Goal: Task Accomplishment & Management: Use online tool/utility

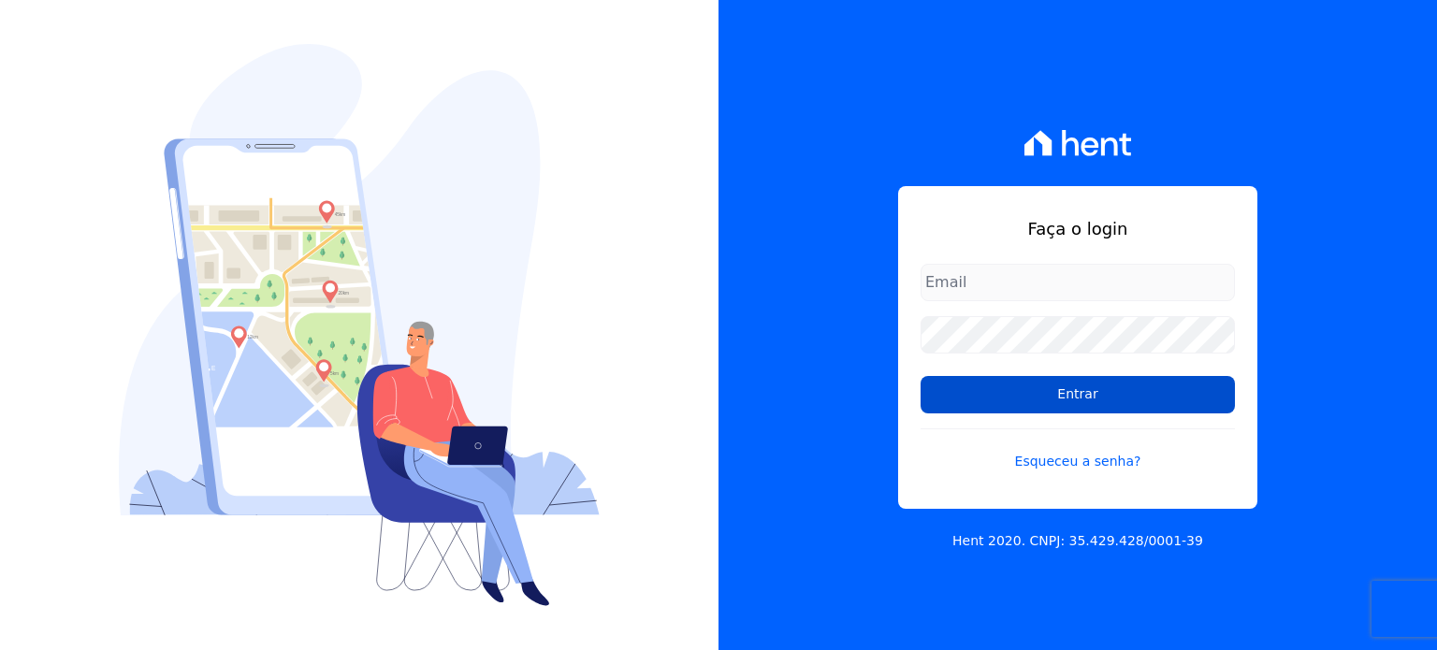
type input "[EMAIL_ADDRESS][DOMAIN_NAME]"
click at [1068, 390] on input "Entrar" at bounding box center [1077, 394] width 314 height 37
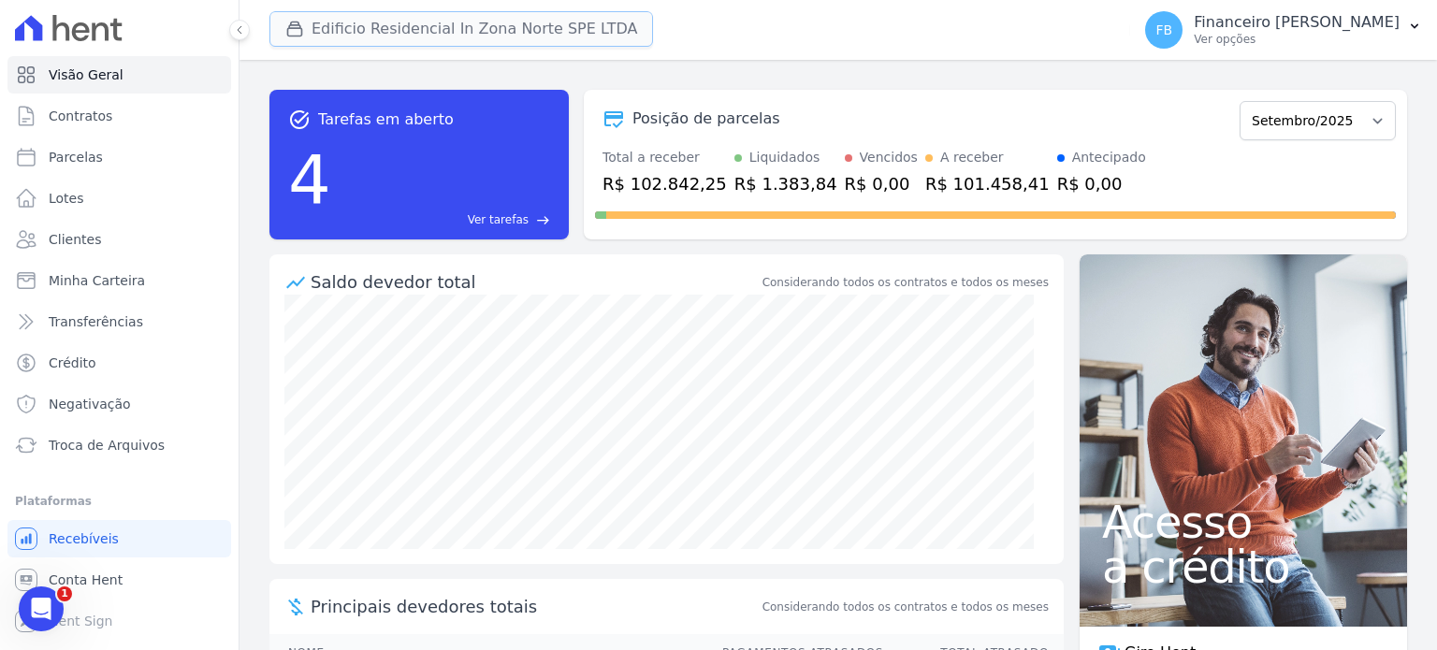
click at [516, 20] on button "Edificio Residencial In Zona Norte SPE LTDA" at bounding box center [460, 29] width 383 height 36
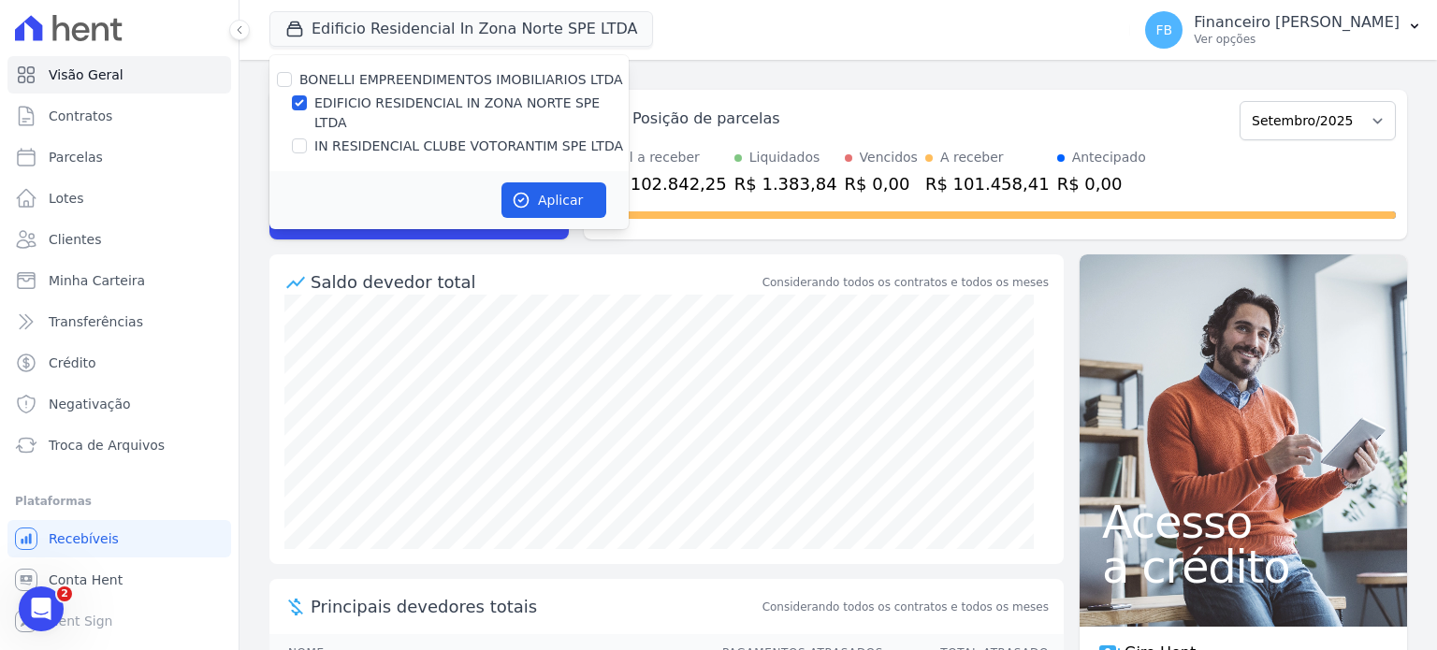
click at [498, 137] on label "IN RESIDENCIAL CLUBE VOTORANTIM SPE LTDA" at bounding box center [468, 147] width 309 height 20
click at [307, 138] on input "IN RESIDENCIAL CLUBE VOTORANTIM SPE LTDA" at bounding box center [299, 145] width 15 height 15
checkbox input "true"
click at [509, 104] on label "EDIFICIO RESIDENCIAL IN ZONA NORTE SPE LTDA" at bounding box center [471, 113] width 314 height 39
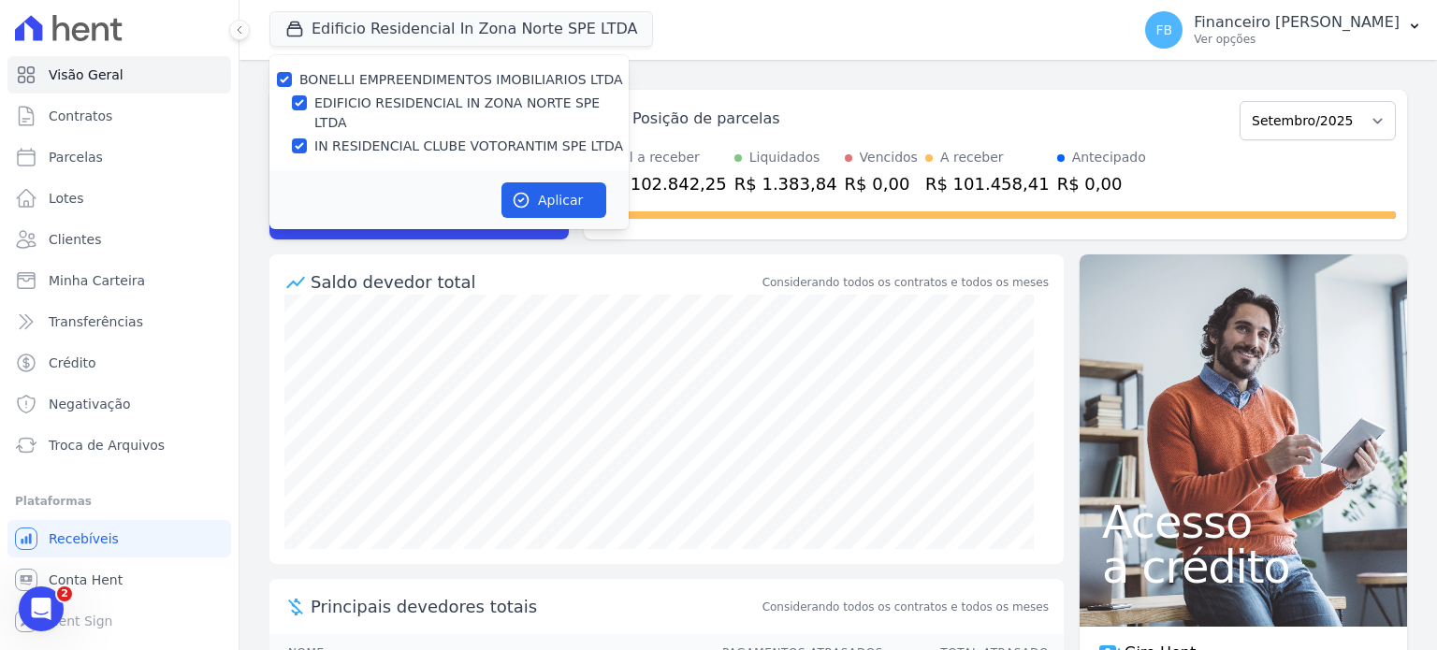
click at [307, 104] on input "EDIFICIO RESIDENCIAL IN ZONA NORTE SPE LTDA" at bounding box center [299, 102] width 15 height 15
checkbox input "false"
click at [560, 186] on button "Aplicar" at bounding box center [553, 200] width 105 height 36
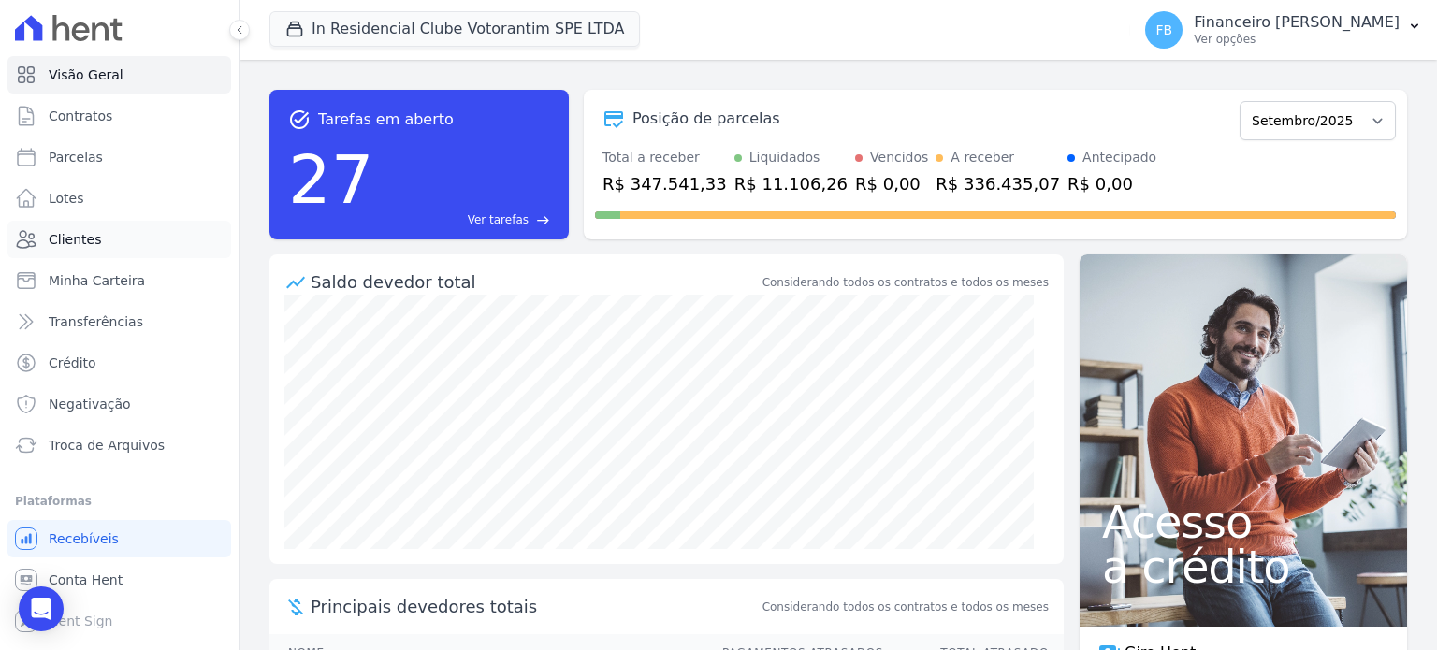
click at [153, 239] on link "Clientes" at bounding box center [119, 239] width 224 height 37
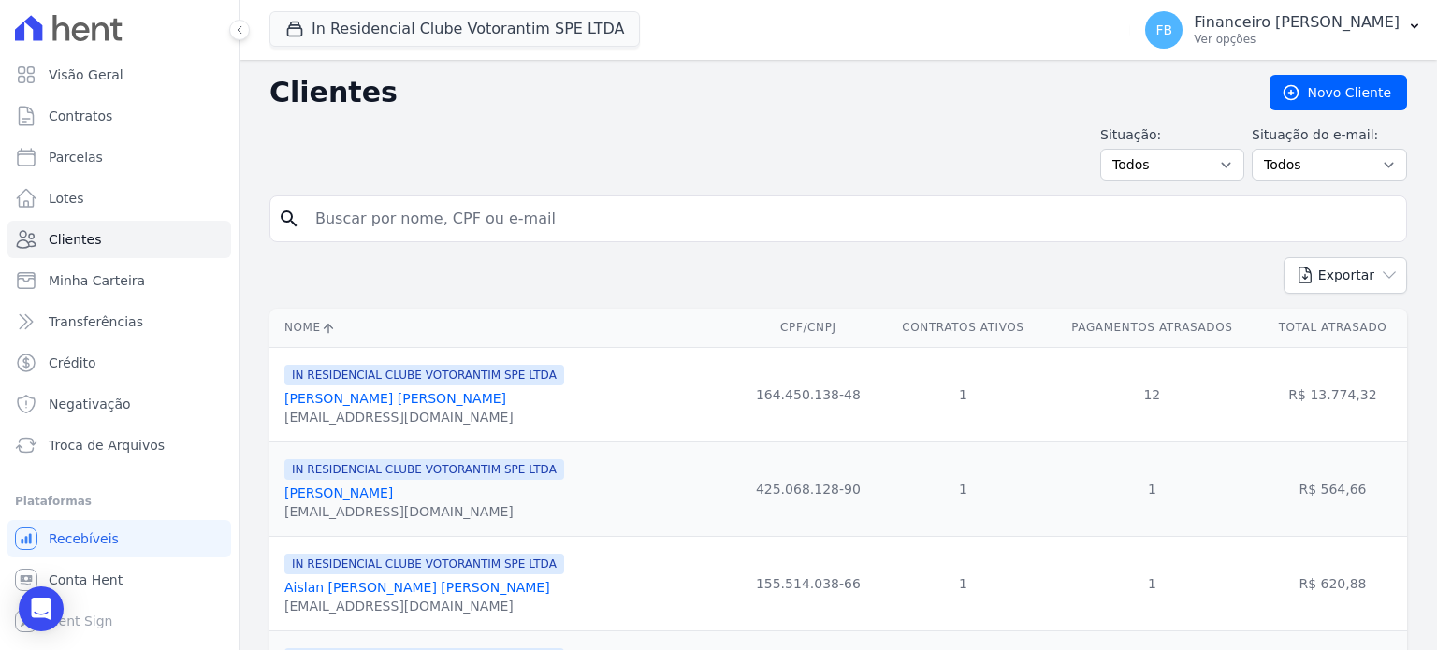
click at [511, 217] on input "search" at bounding box center [851, 218] width 1094 height 37
type input "[PERSON_NAME]"
click at [94, 164] on span "Parcelas" at bounding box center [76, 157] width 54 height 19
select select
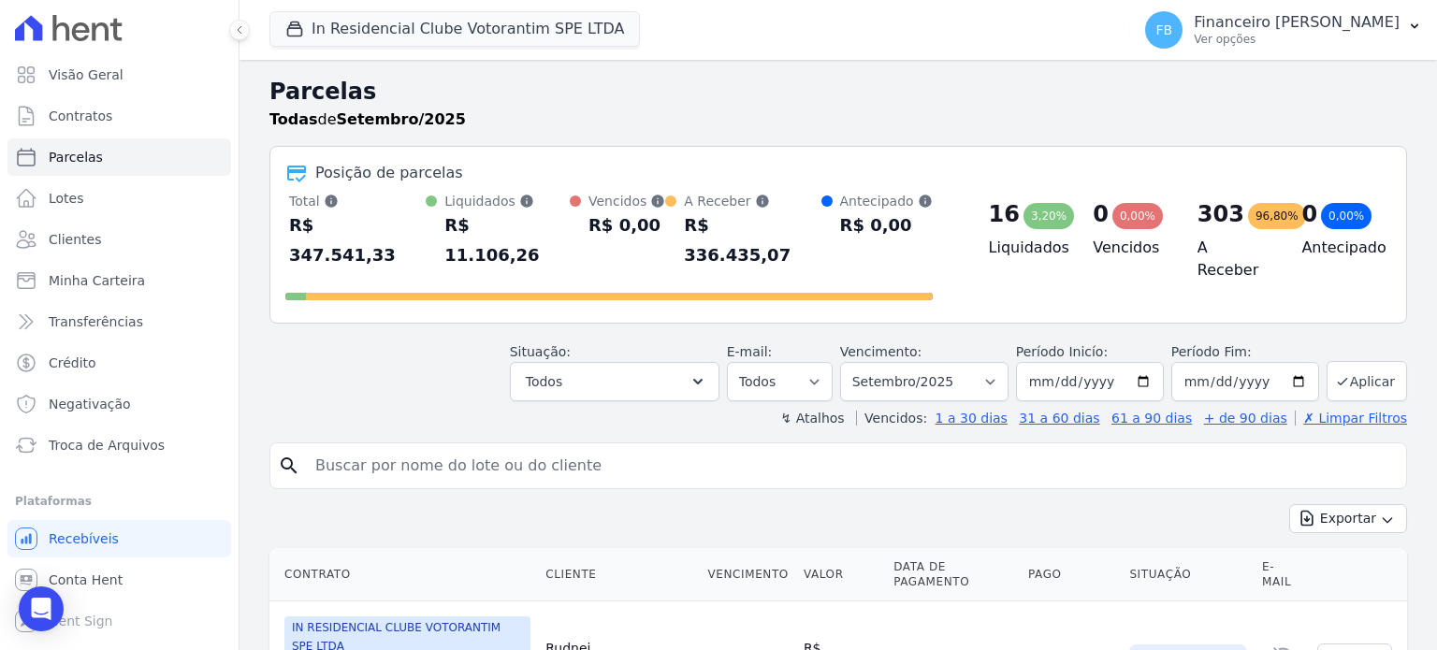
click at [397, 447] on input "search" at bounding box center [851, 465] width 1094 height 37
type input "n"
type input "[PERSON_NAME]"
select select
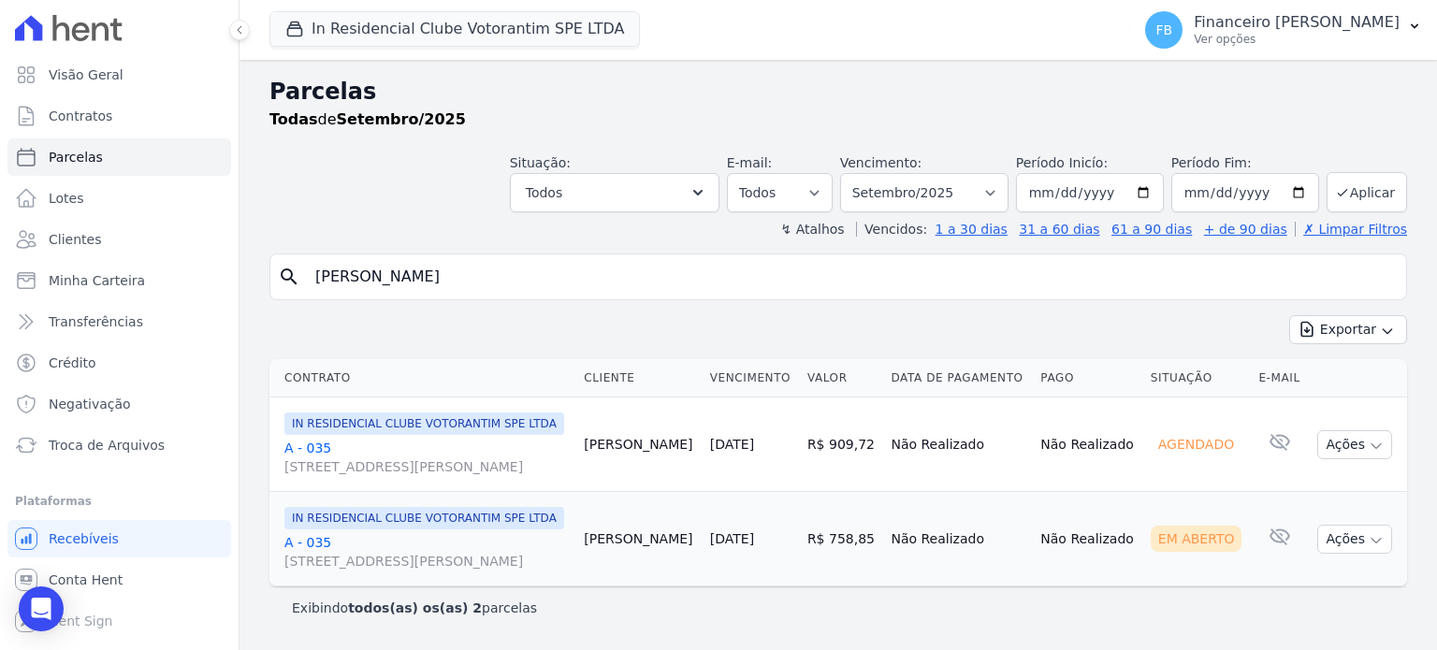
click at [322, 571] on link "A - 035 [STREET_ADDRESS][PERSON_NAME] Campolim" at bounding box center [426, 551] width 284 height 37
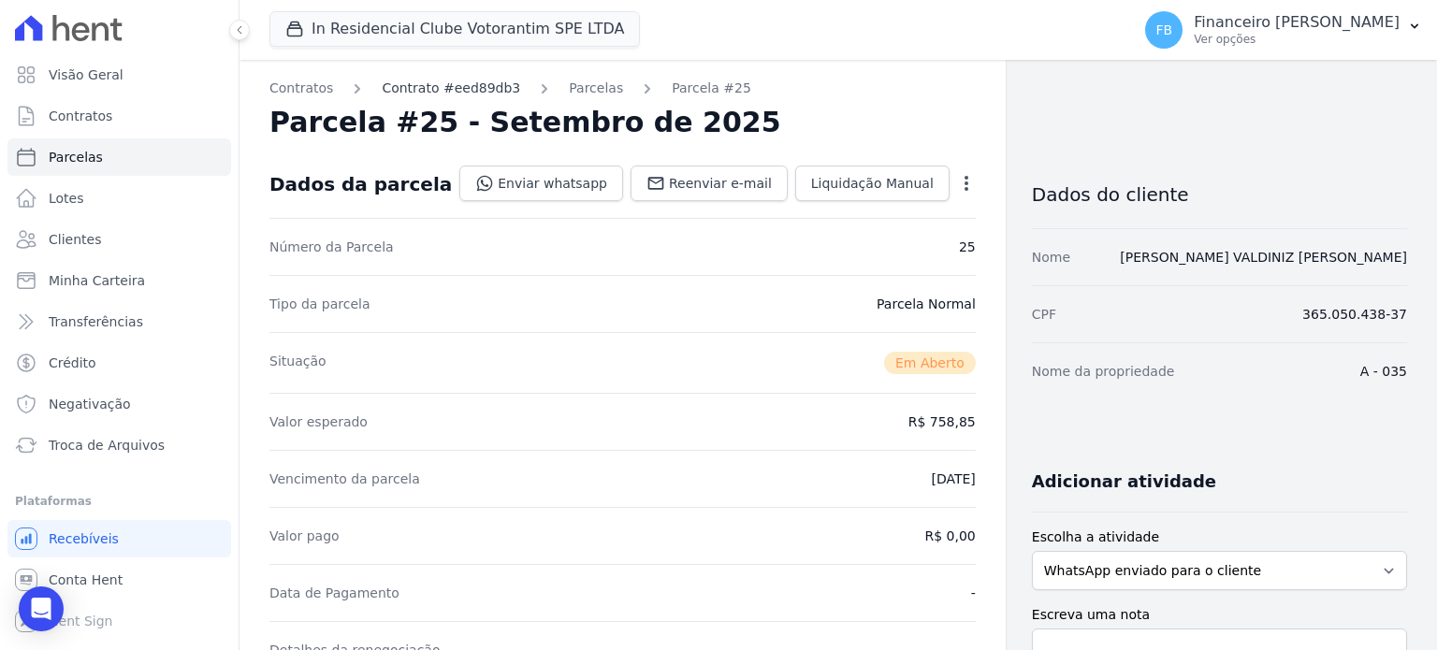
click at [461, 94] on link "Contrato #eed89db3" at bounding box center [451, 89] width 138 height 20
